Goal: Communication & Community: Answer question/provide support

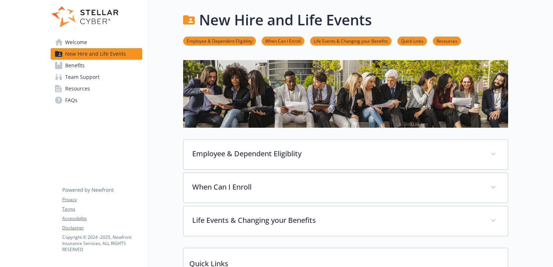
click at [81, 76] on span "Team Support" at bounding box center [82, 77] width 34 height 12
